Goal: Task Accomplishment & Management: Manage account settings

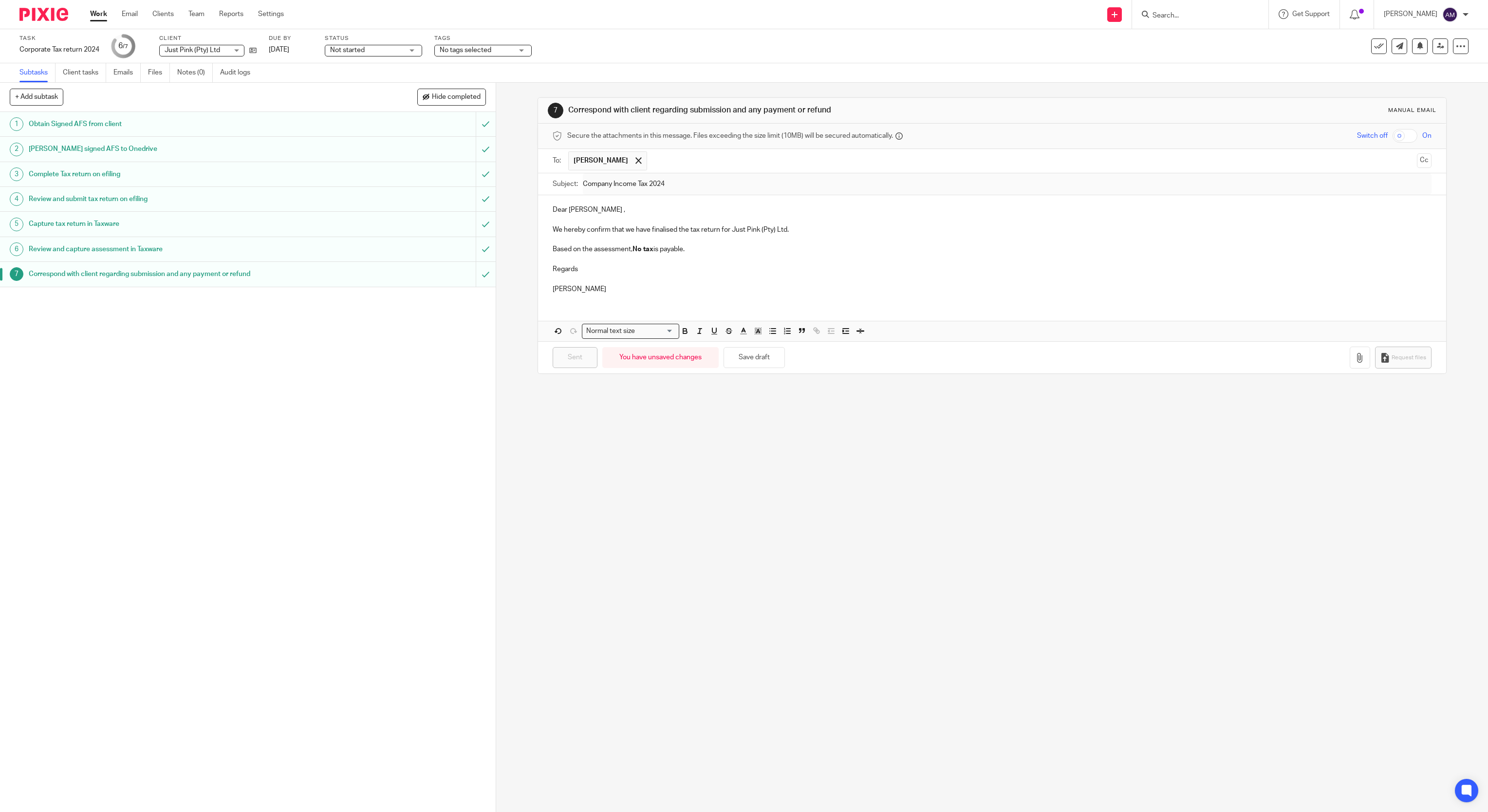
click at [1179, 16] on input "Search" at bounding box center [1195, 16] width 88 height 9
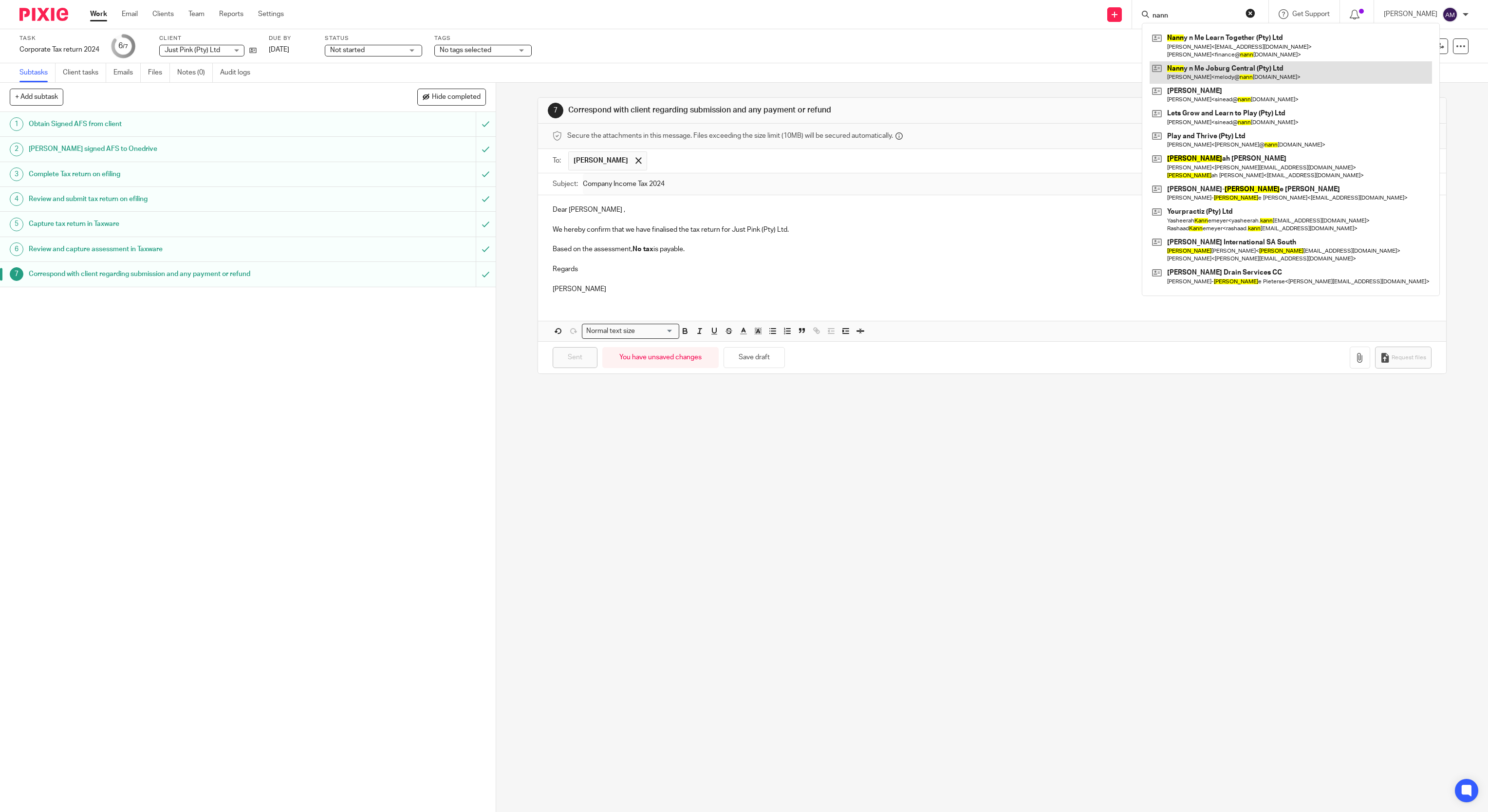
type input "nann"
click at [1193, 70] on link at bounding box center [1291, 72] width 282 height 22
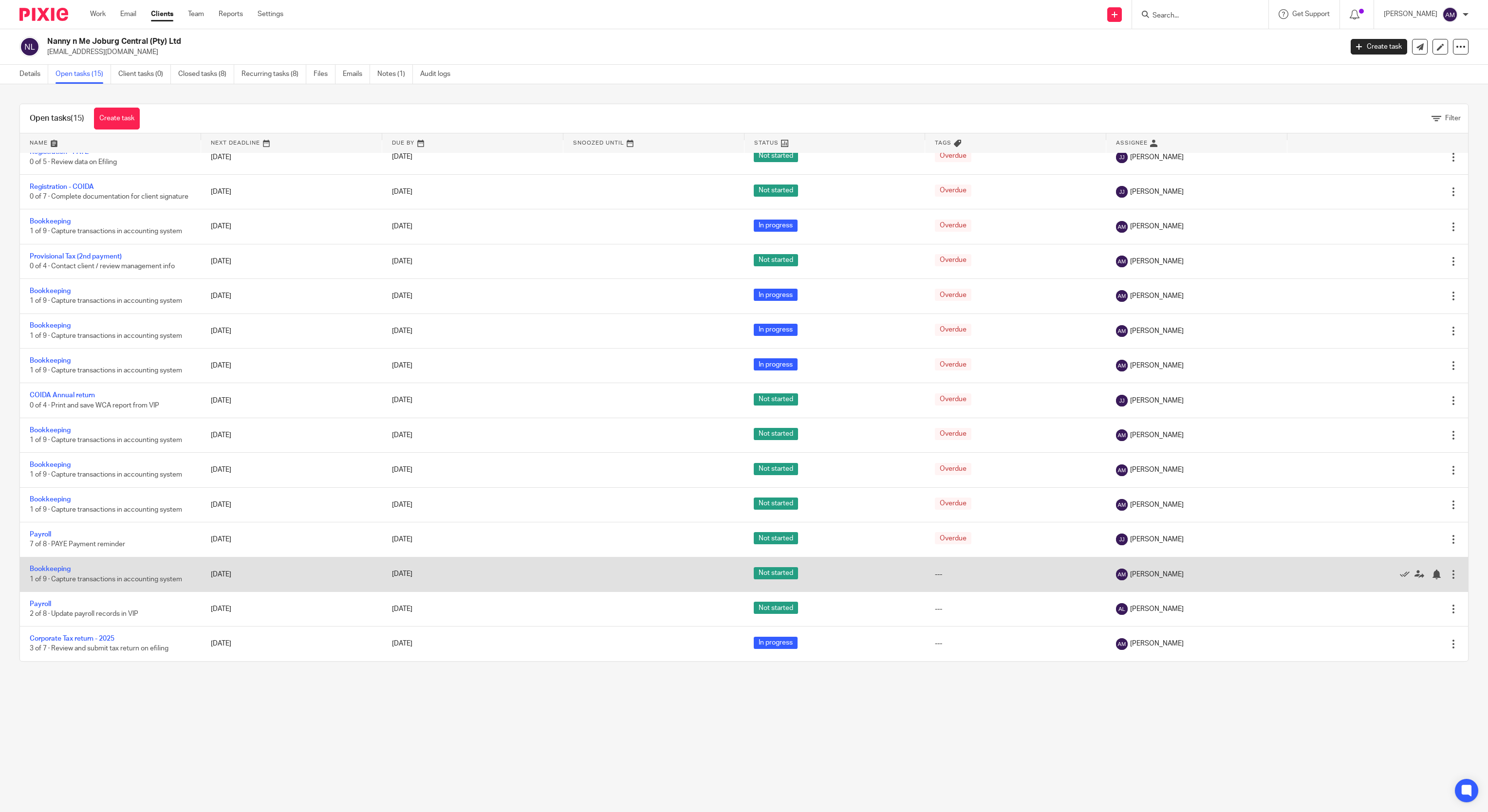
scroll to position [28, 0]
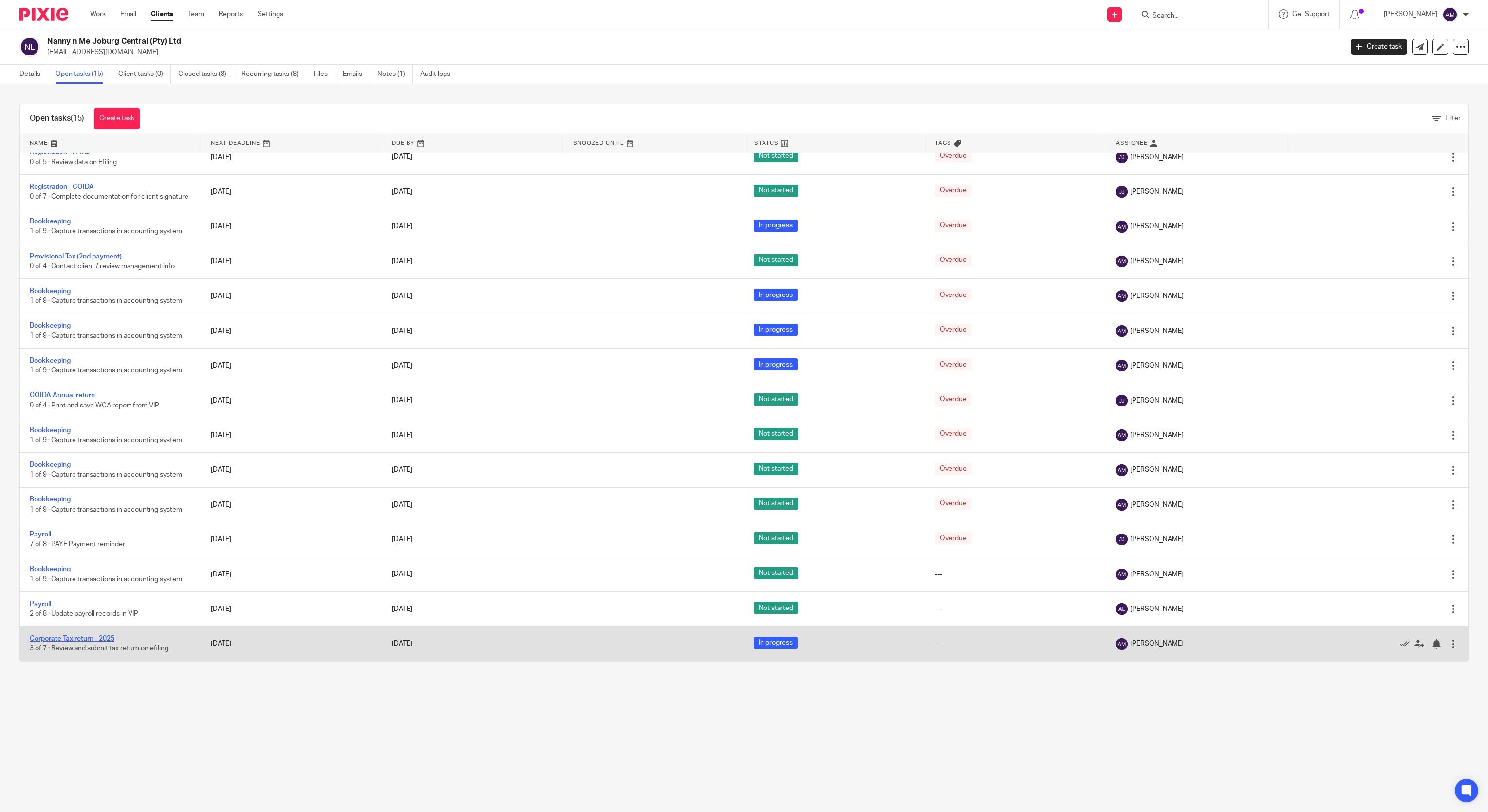
click at [103, 638] on link "Corporate Tax return - 2025" at bounding box center [72, 638] width 84 height 7
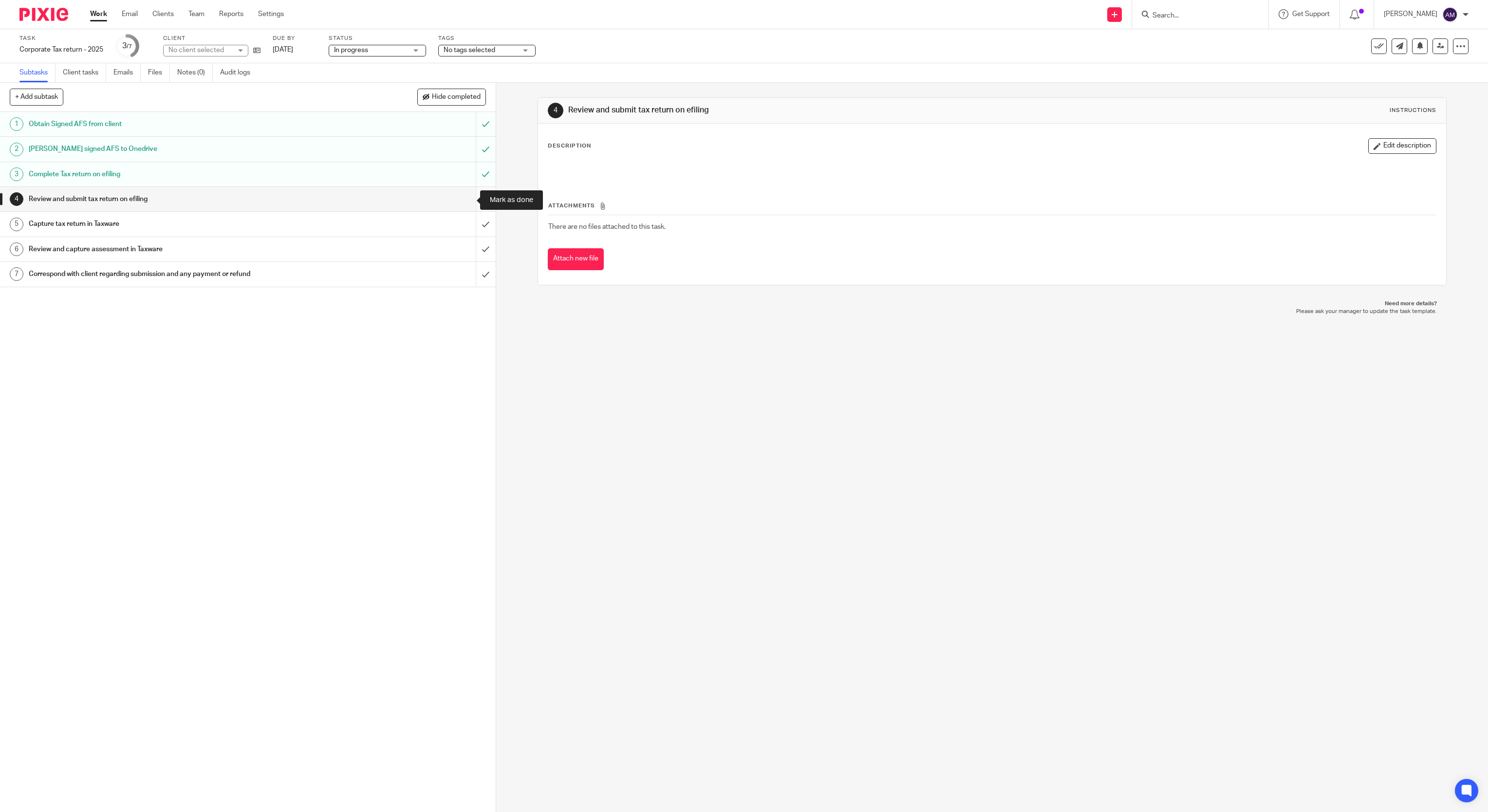
click at [464, 201] on input "submit" at bounding box center [247, 199] width 495 height 24
click at [466, 228] on input "submit" at bounding box center [247, 224] width 495 height 24
click at [468, 198] on input "submit" at bounding box center [247, 199] width 495 height 24
click at [464, 250] on input "submit" at bounding box center [247, 249] width 495 height 24
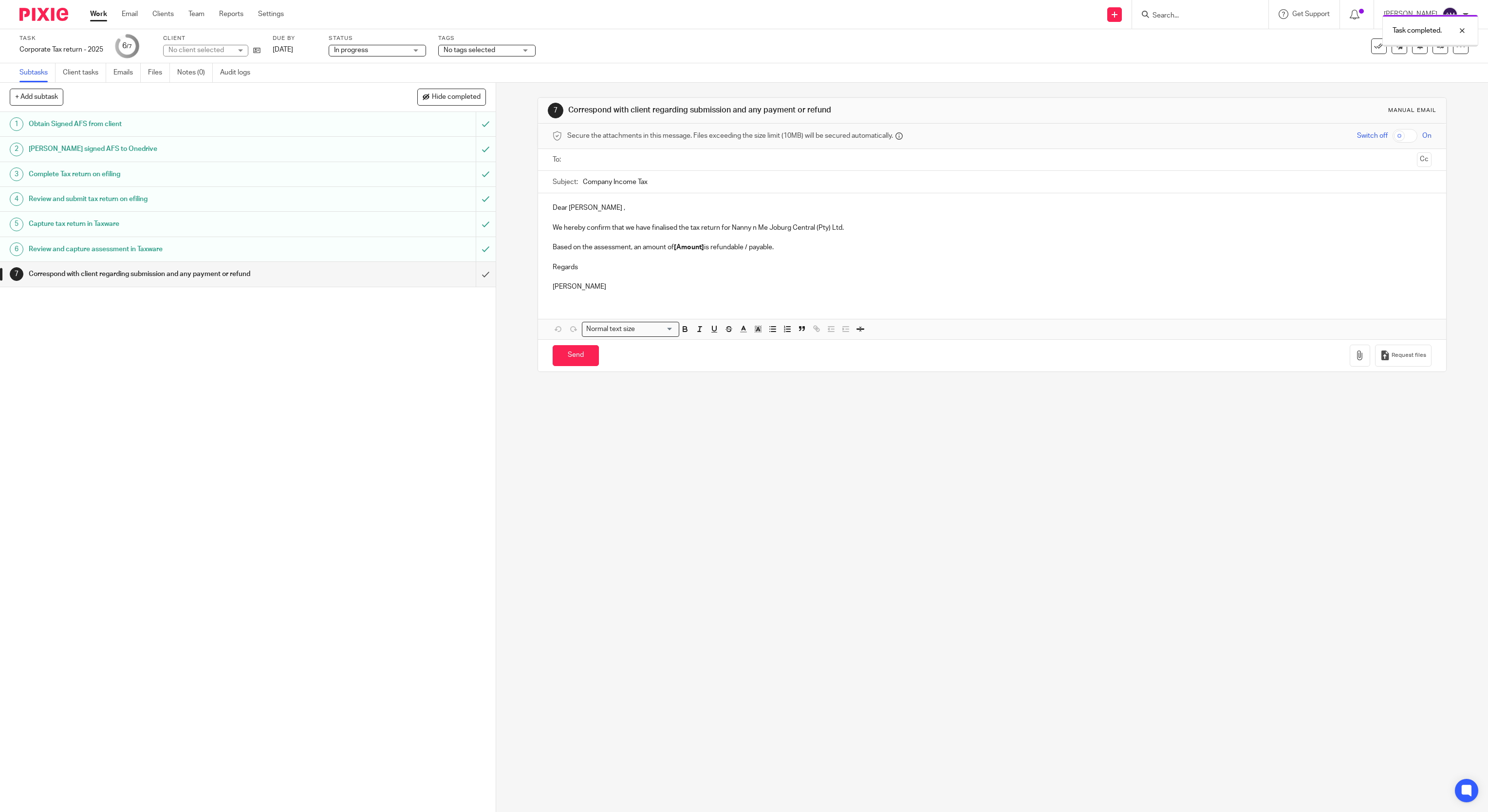
click at [661, 156] on input "text" at bounding box center [991, 159] width 842 height 11
click at [685, 188] on input "Company Income Tax" at bounding box center [1007, 184] width 849 height 22
type input "Company Income Tax 2025"
drag, startPoint x: 630, startPoint y: 250, endPoint x: 748, endPoint y: 247, distance: 118.0
click at [748, 247] on p "Based on the assessment, an amount of [Amount] is refundable / payable." at bounding box center [992, 249] width 879 height 9
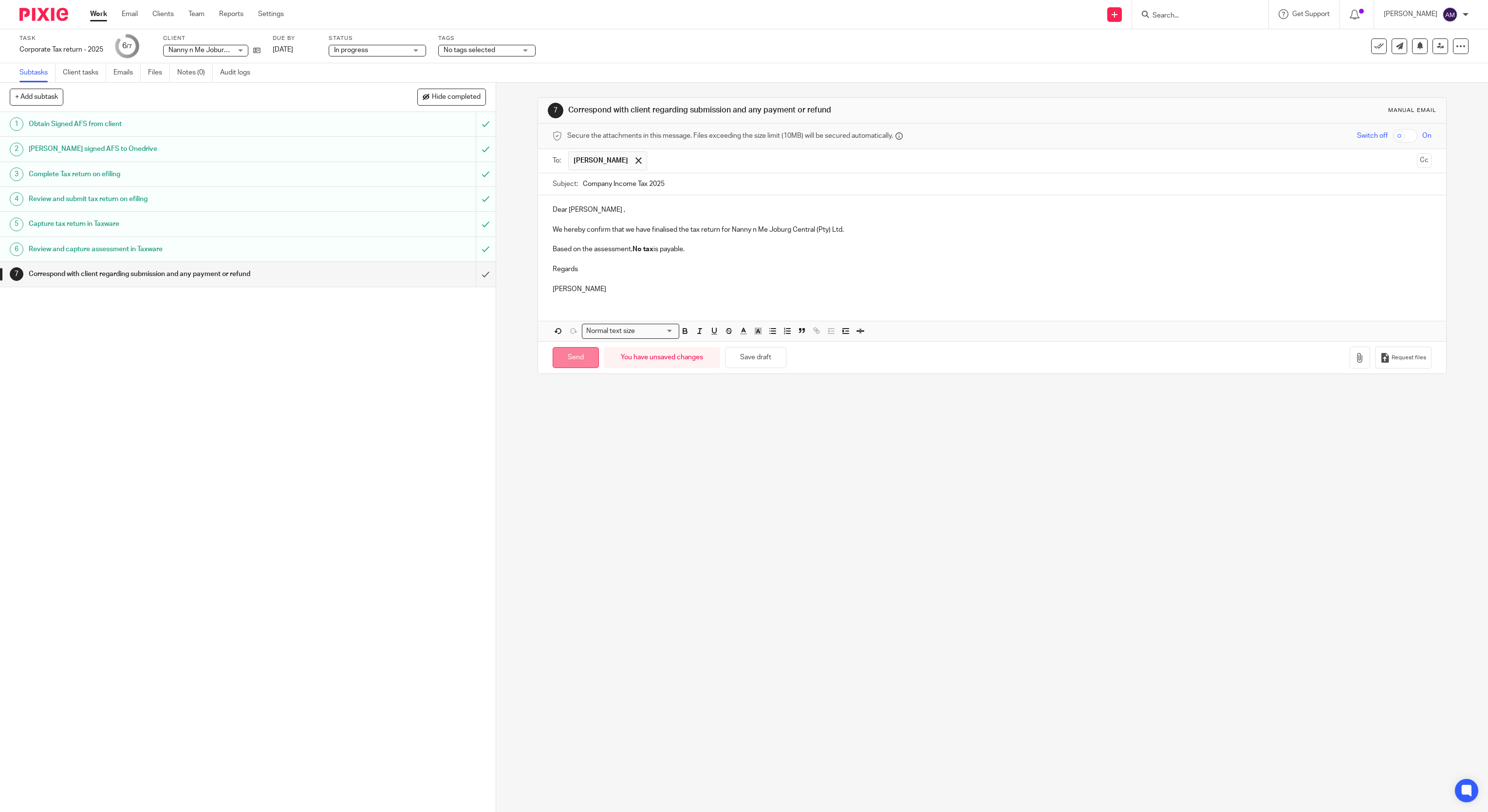
click at [577, 361] on input "Send" at bounding box center [576, 357] width 46 height 21
type input "Sent"
click at [259, 47] on icon at bounding box center [257, 50] width 7 height 7
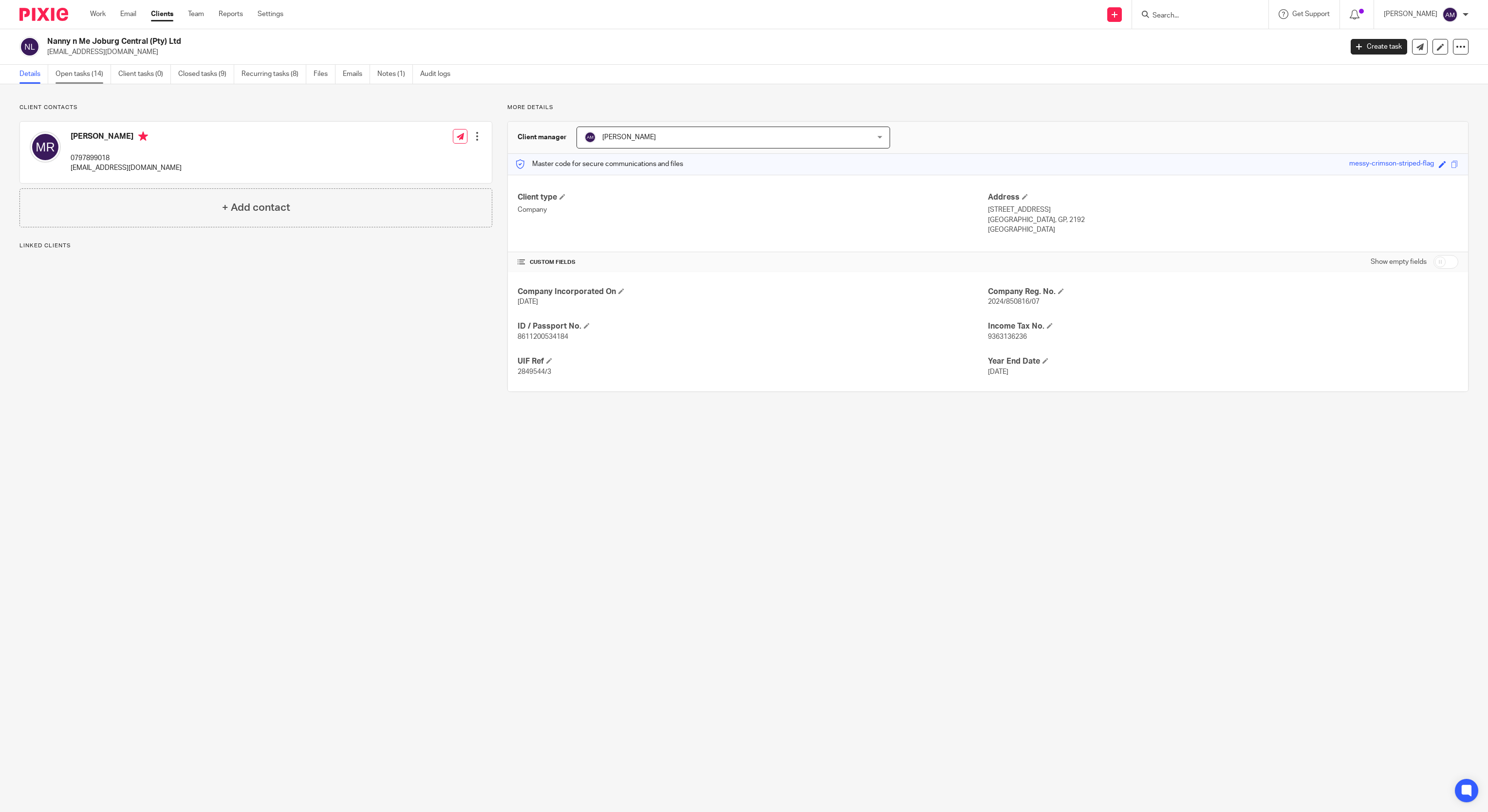
click at [90, 71] on link "Open tasks (14)" at bounding box center [83, 74] width 55 height 19
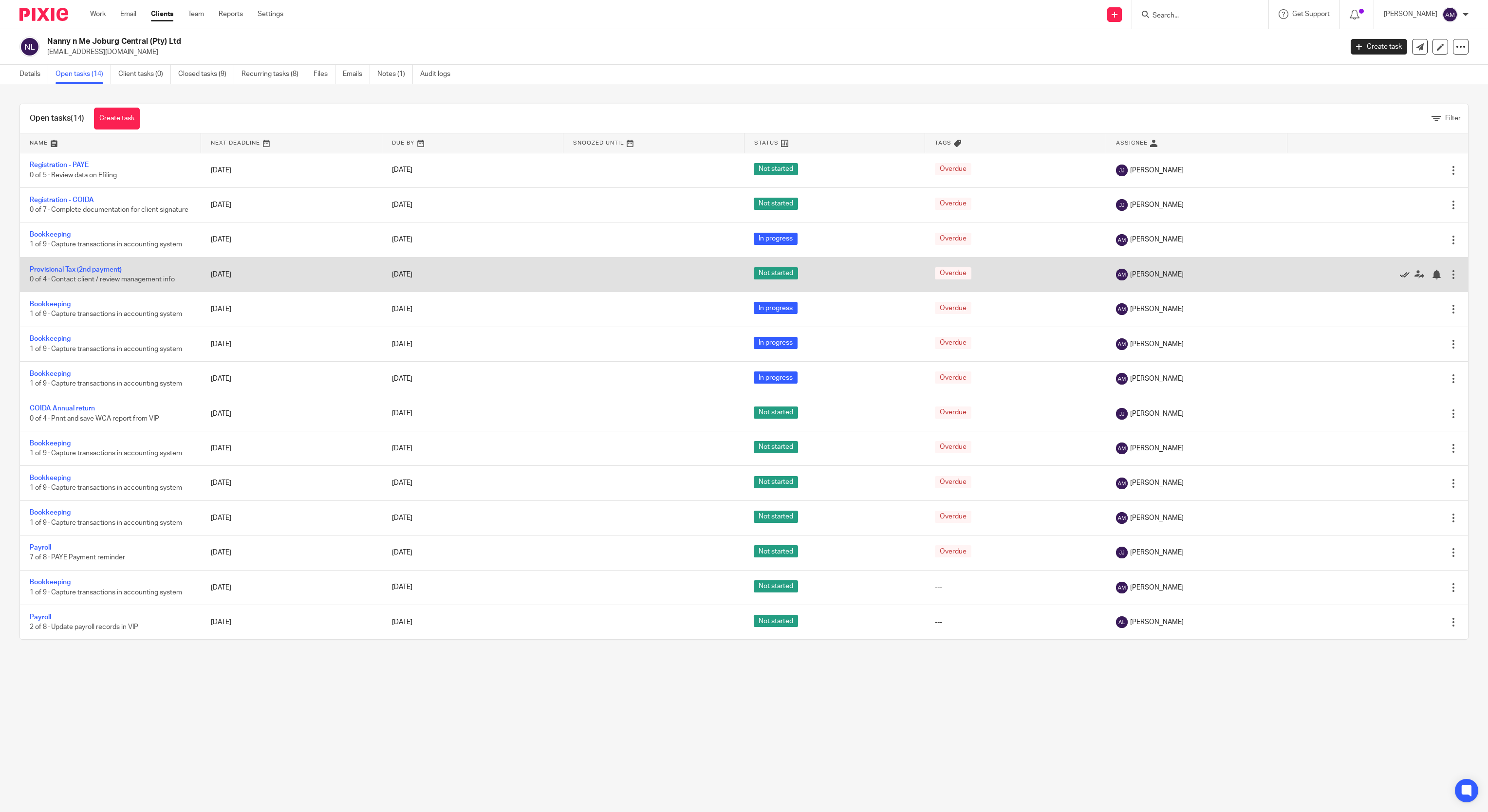
click at [1399, 280] on icon at bounding box center [1404, 274] width 9 height 9
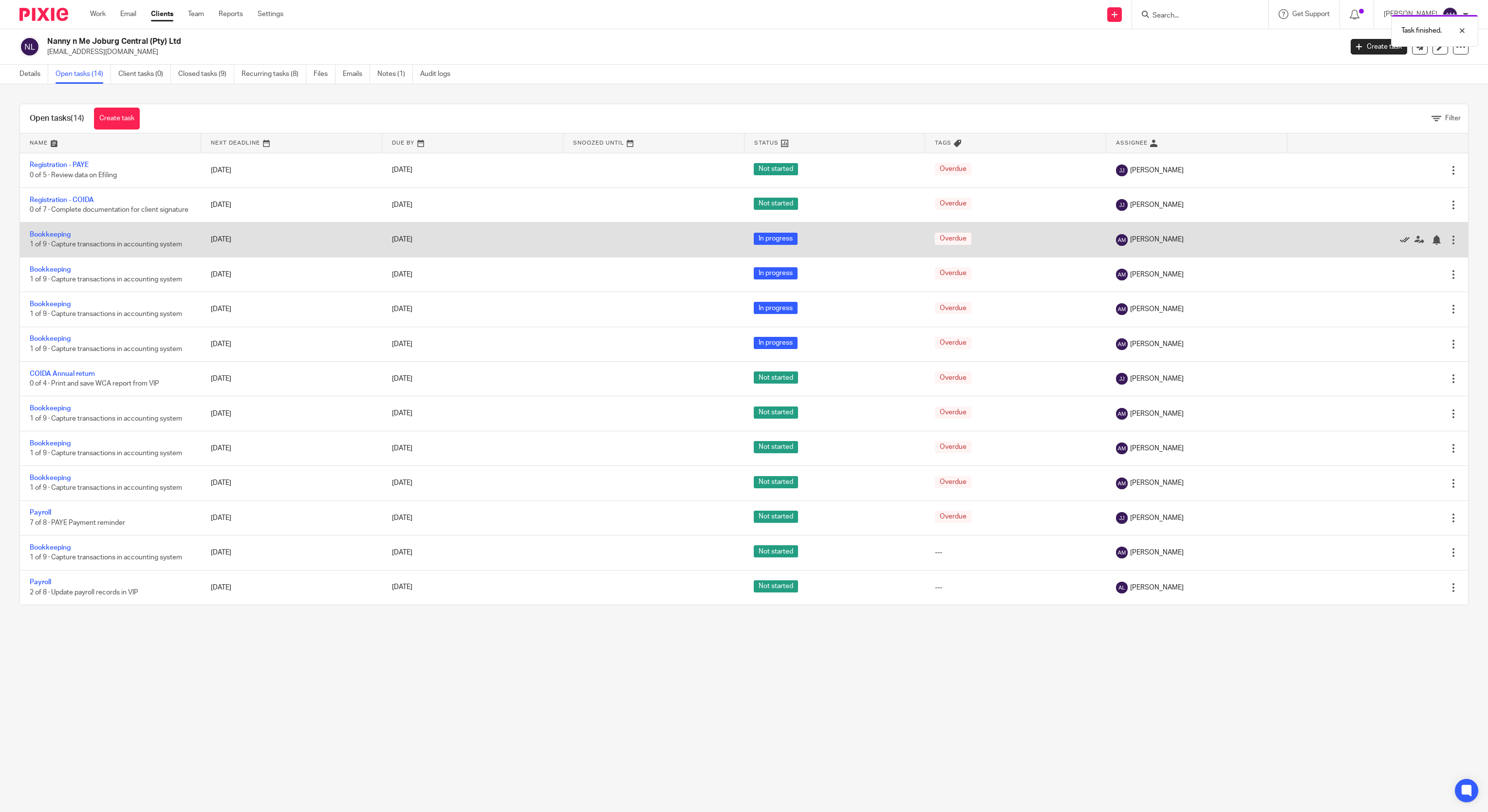
click at [1399, 245] on icon at bounding box center [1404, 240] width 9 height 9
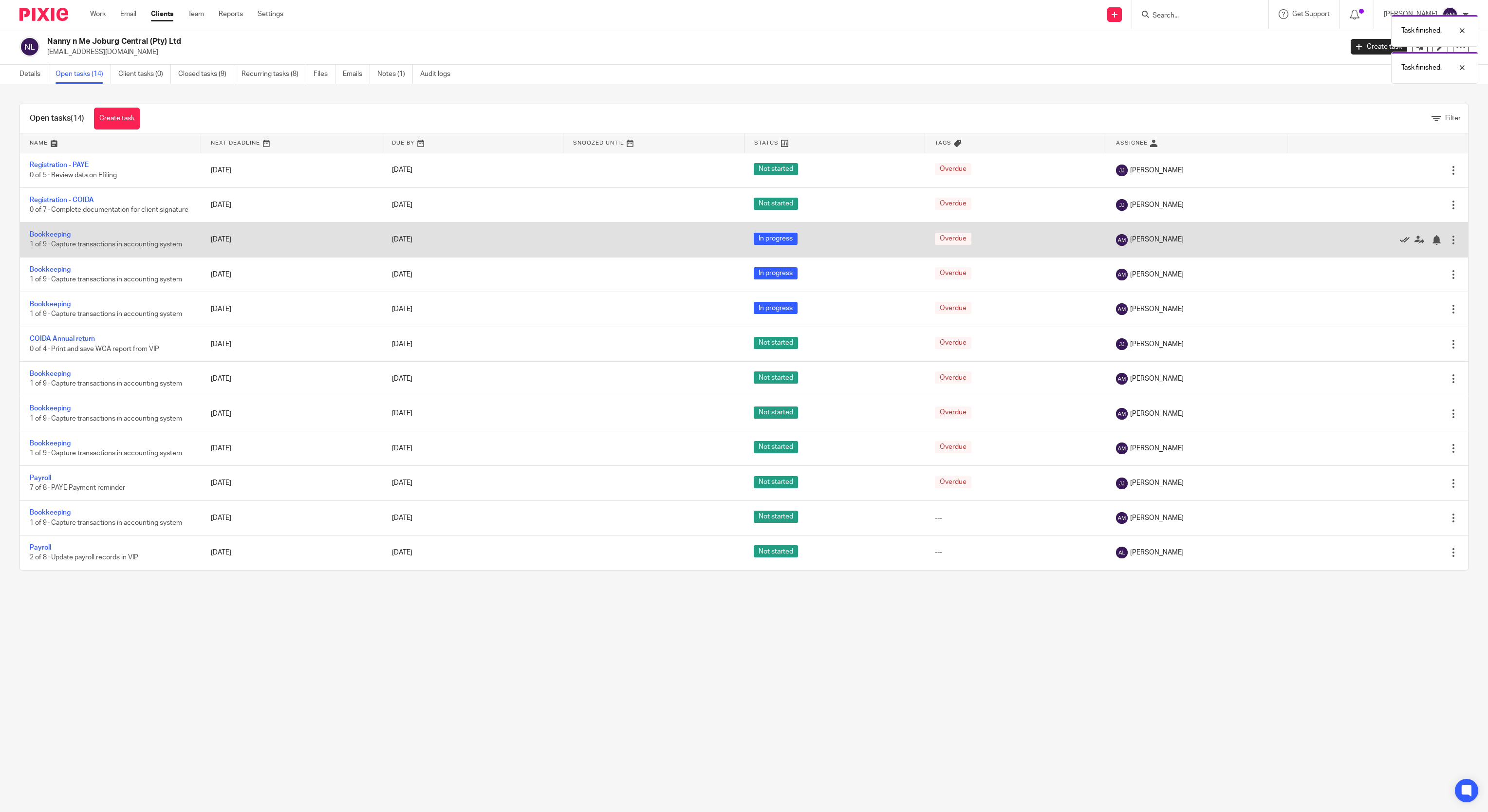
click at [1399, 245] on icon at bounding box center [1404, 240] width 9 height 9
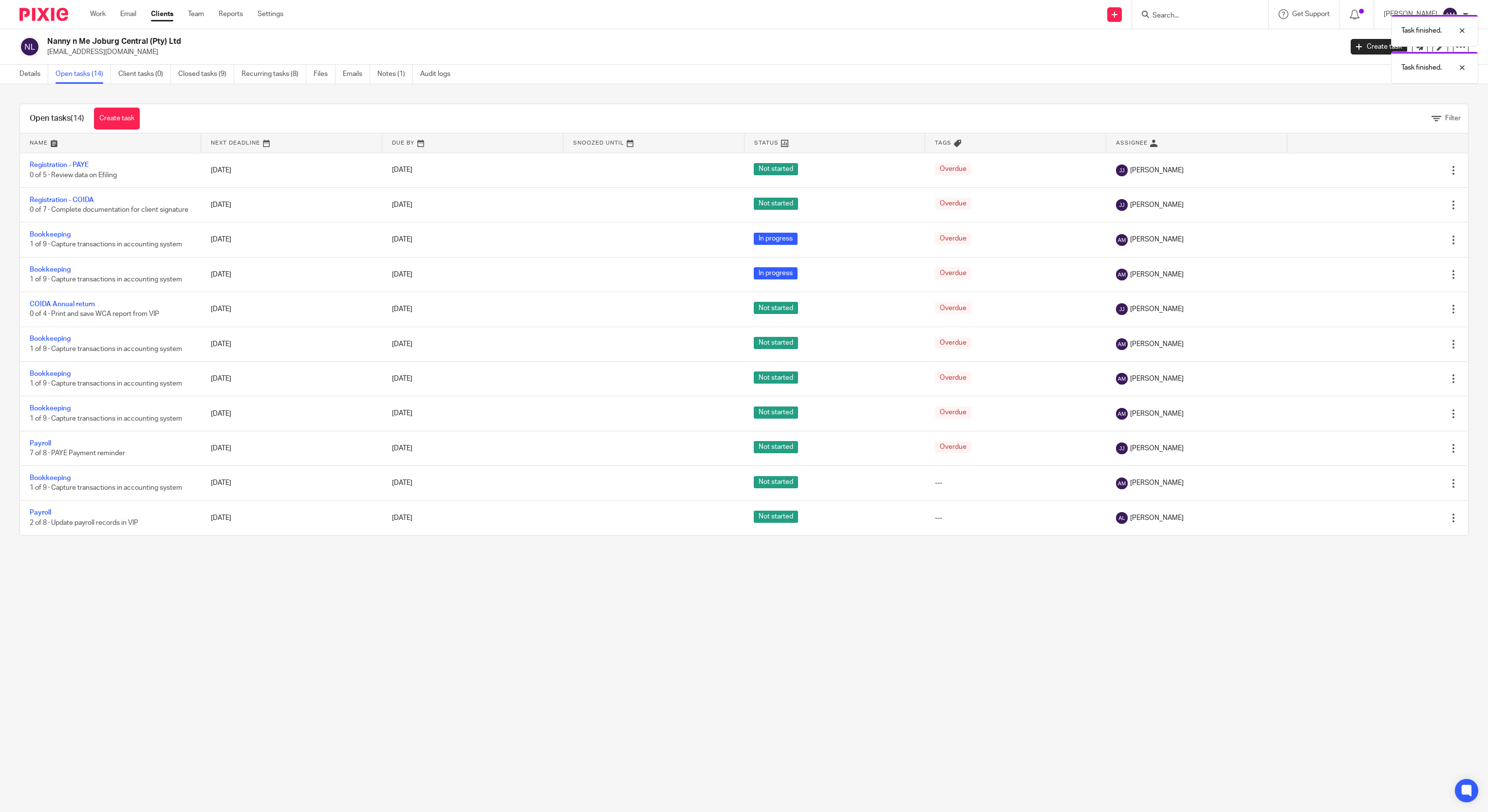
click at [1399, 245] on icon at bounding box center [1404, 240] width 9 height 9
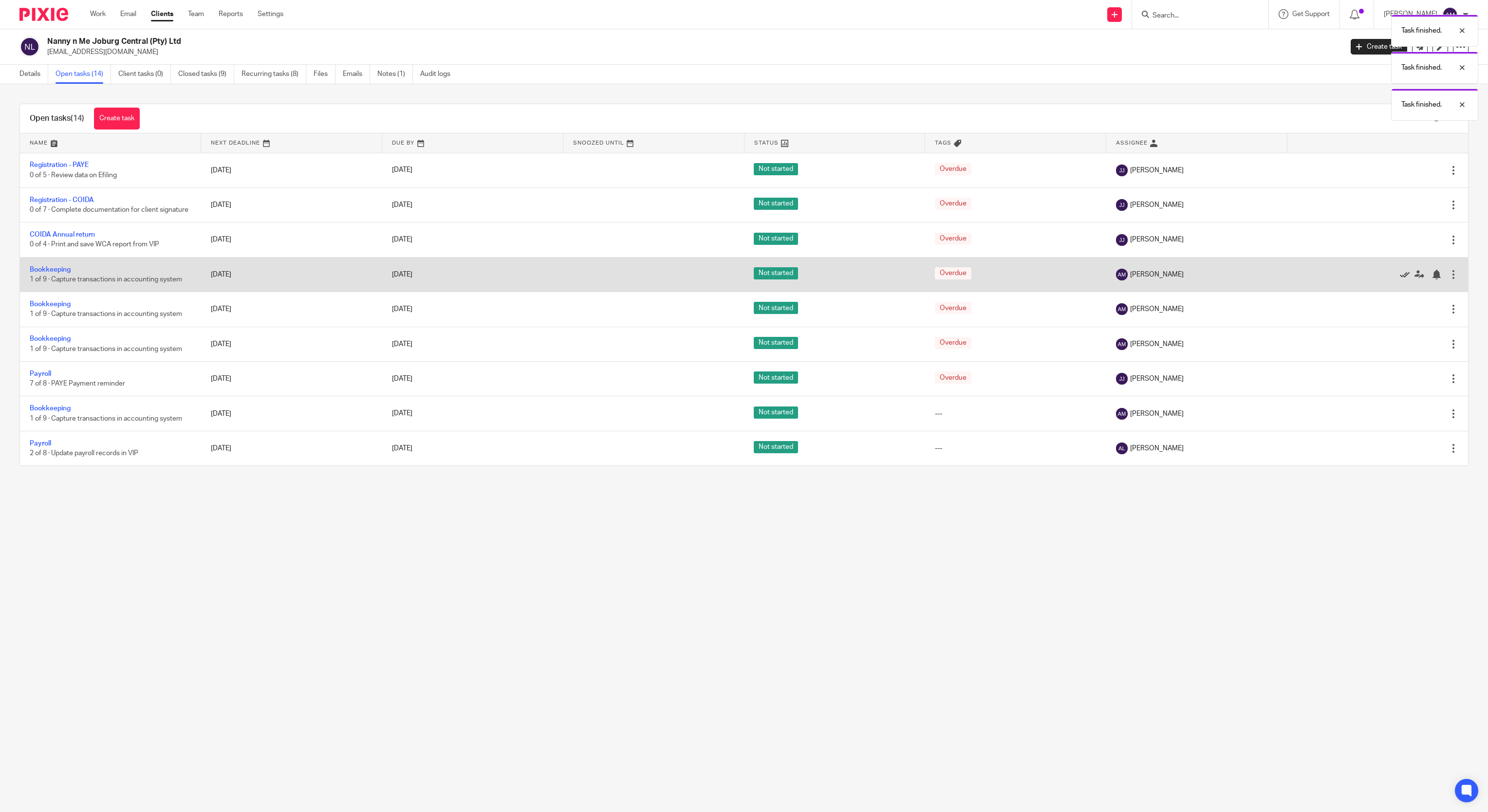
click at [1399, 280] on icon at bounding box center [1404, 274] width 9 height 9
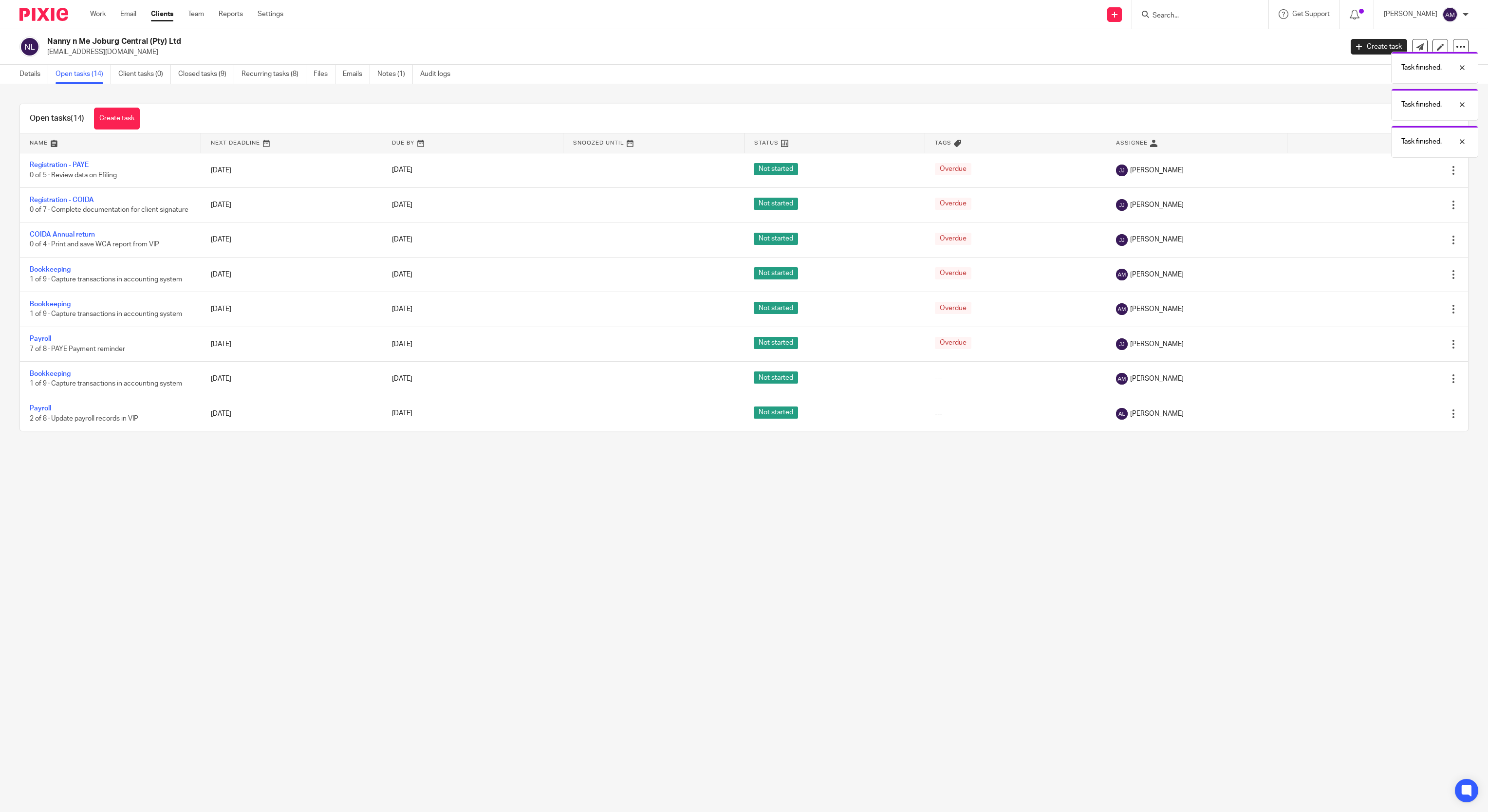
click at [1399, 280] on icon at bounding box center [1404, 274] width 9 height 9
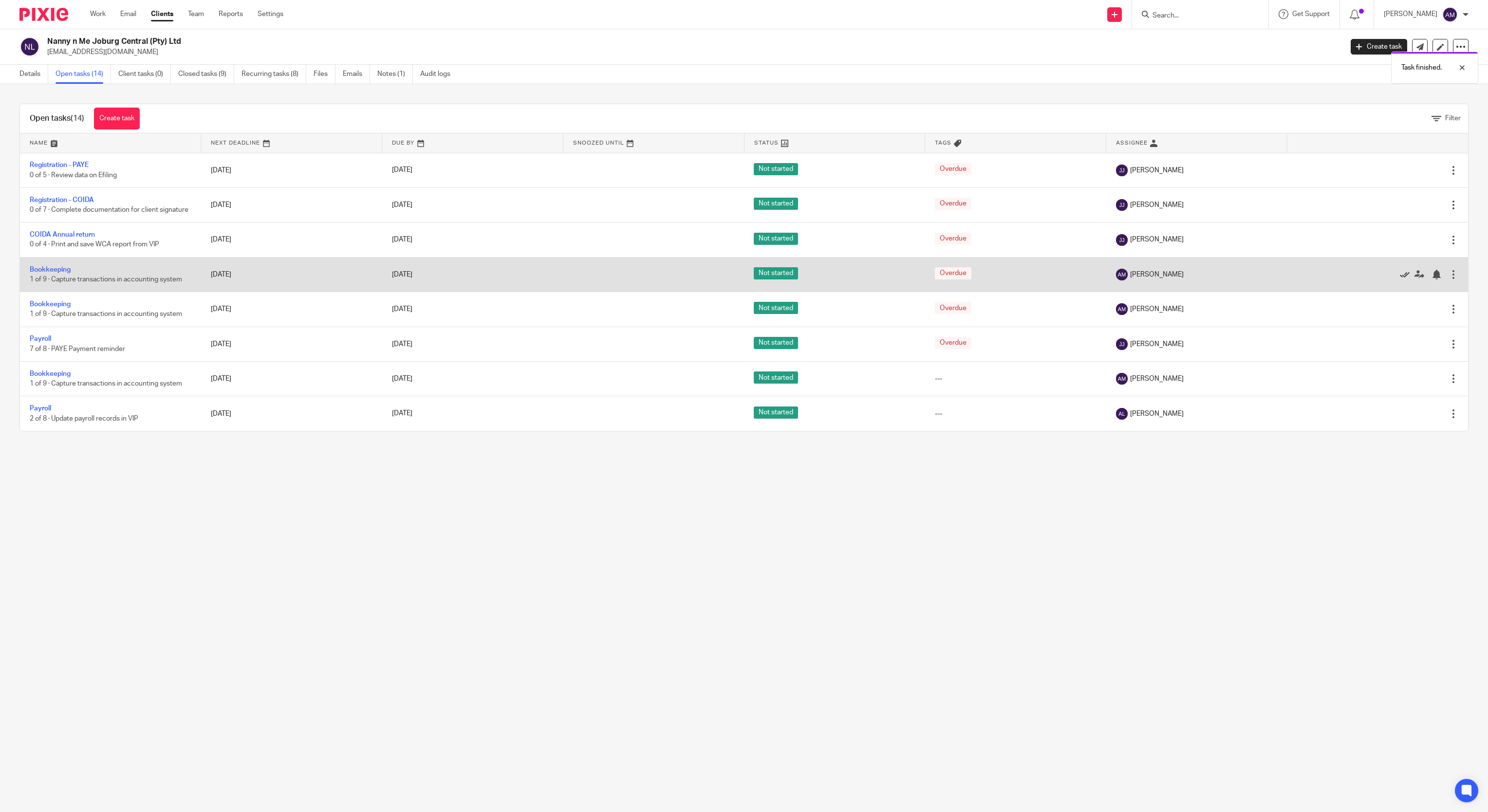
click at [1399, 280] on icon at bounding box center [1404, 274] width 9 height 9
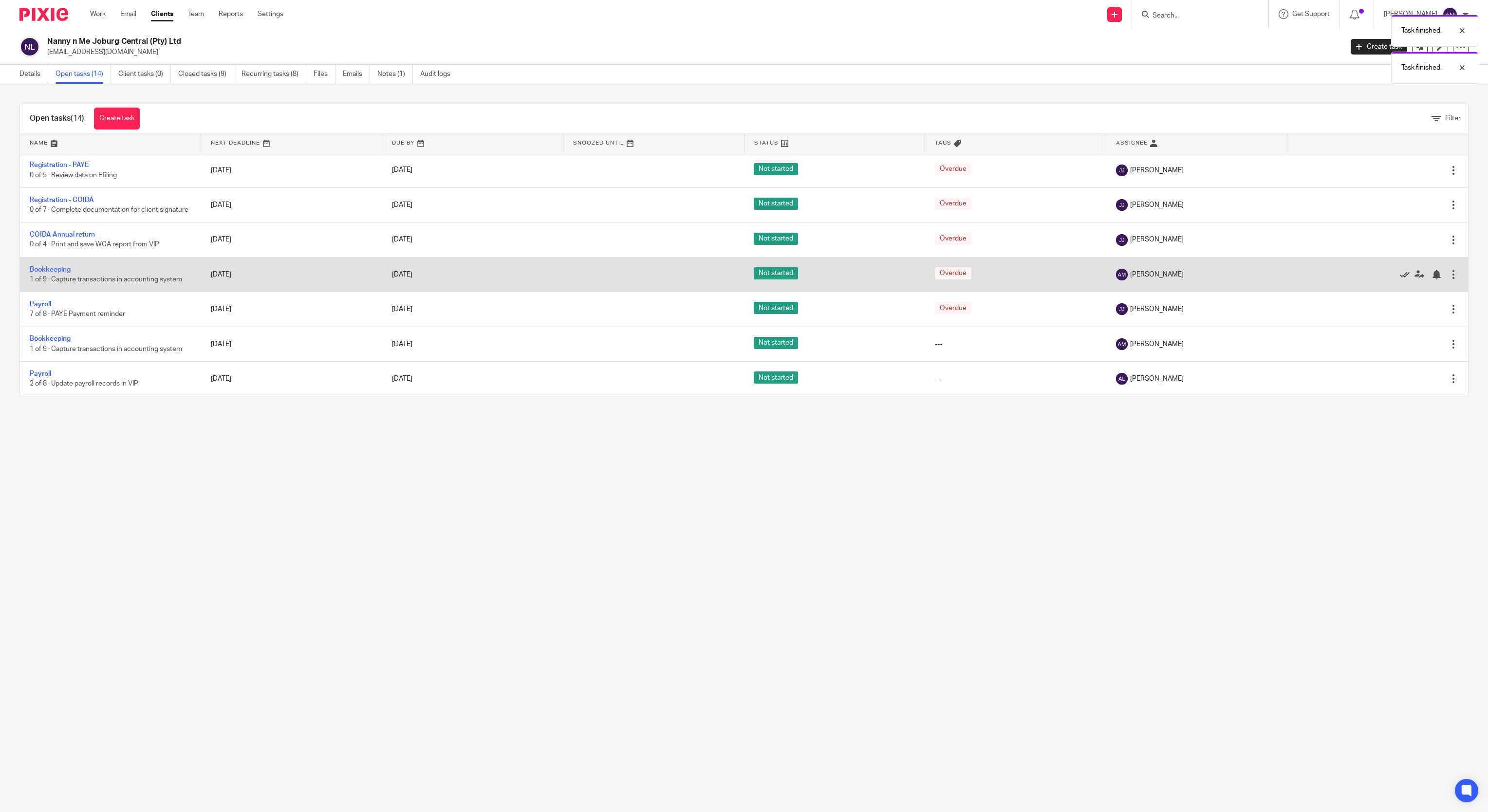
click at [1399, 280] on icon at bounding box center [1404, 274] width 9 height 9
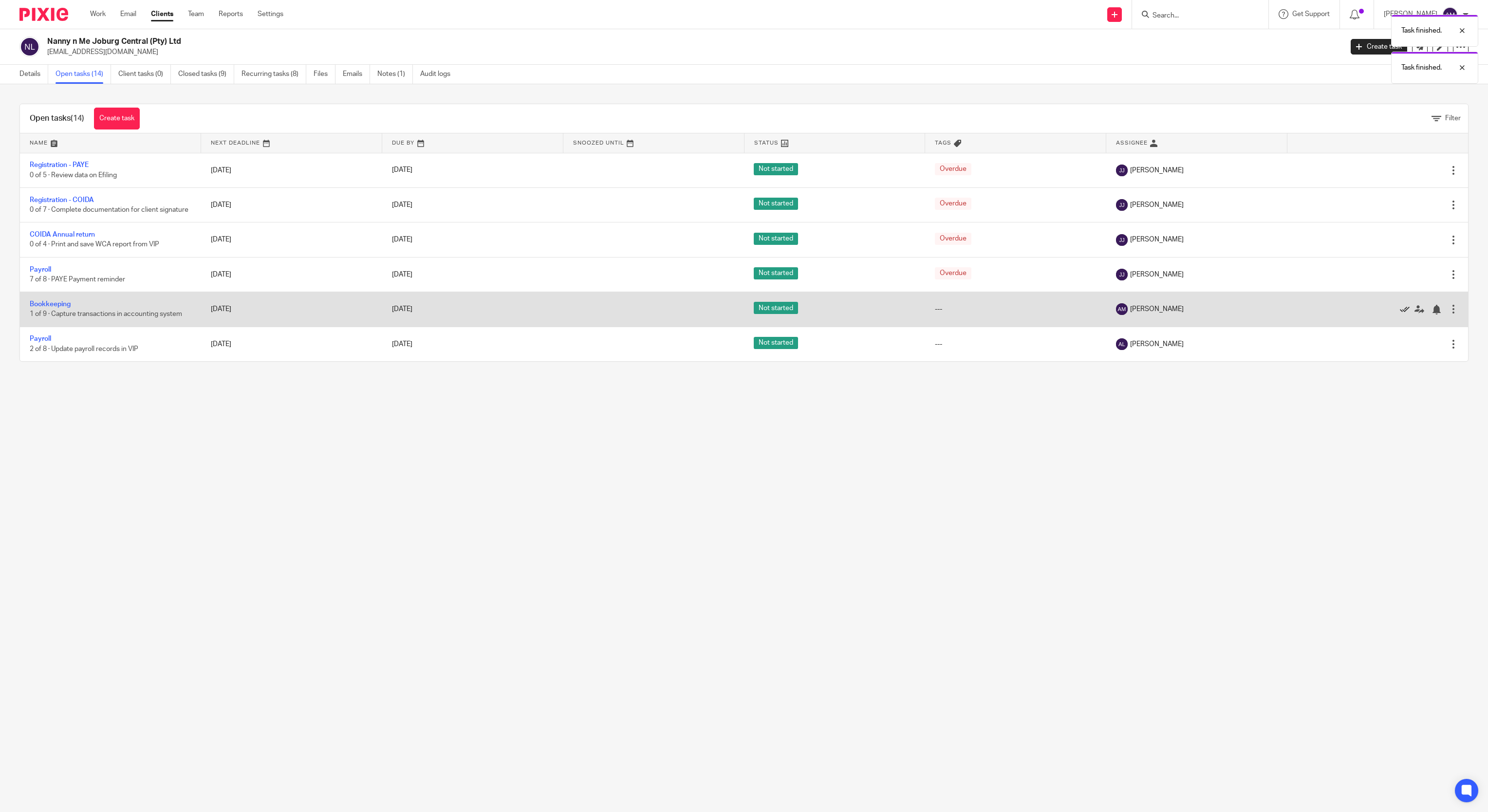
click at [1399, 314] on icon at bounding box center [1404, 309] width 9 height 9
